Goal: Task Accomplishment & Management: Complete application form

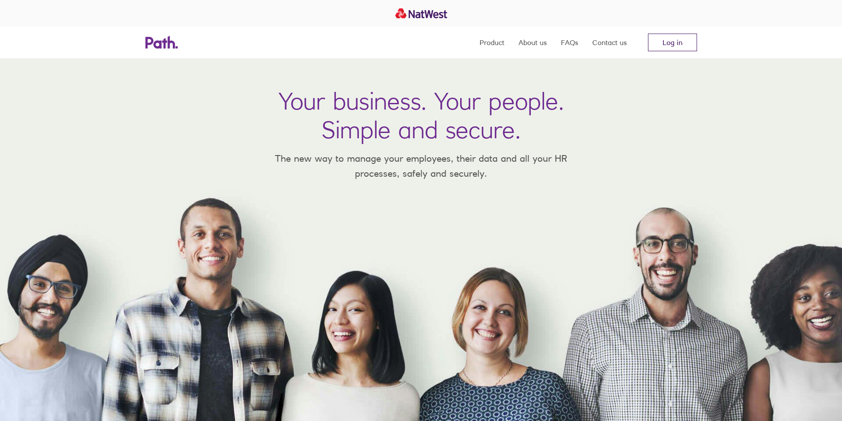
click at [674, 40] on link "Log in" at bounding box center [672, 43] width 49 height 18
